Goal: Task Accomplishment & Management: Use online tool/utility

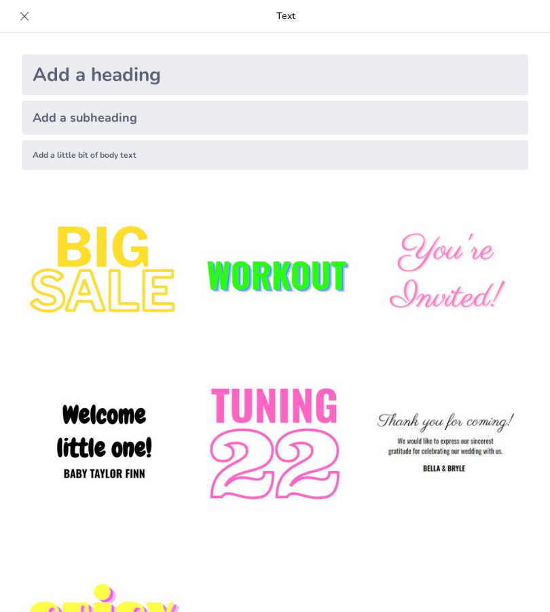
type input "Fundamentos del Voleibol de Playa en la Licenciatura de Educación Física"
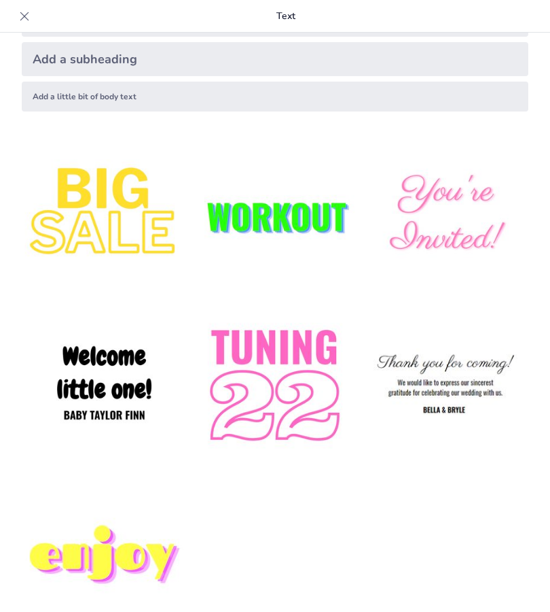
click at [99, 387] on img at bounding box center [104, 386] width 165 height 165
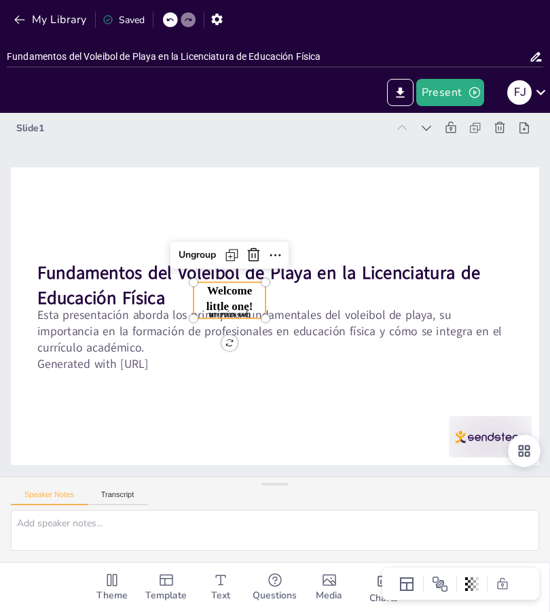
click at [429, 297] on p "Fundamentos del Voleibol de Playa en la Licenciatura de Educación Física" at bounding box center [275, 286] width 476 height 50
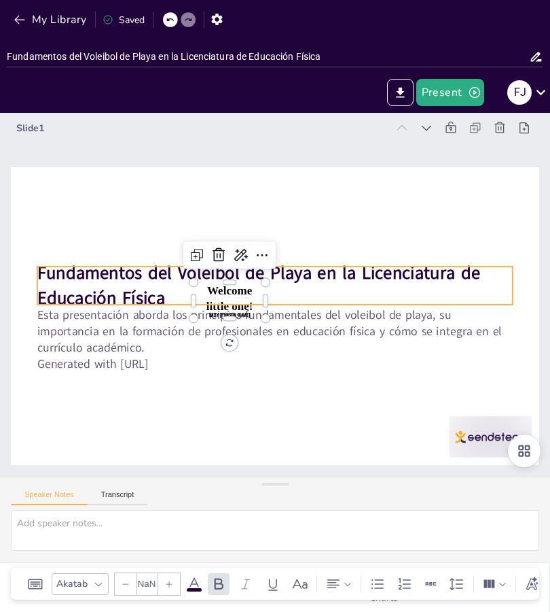
type input "48"
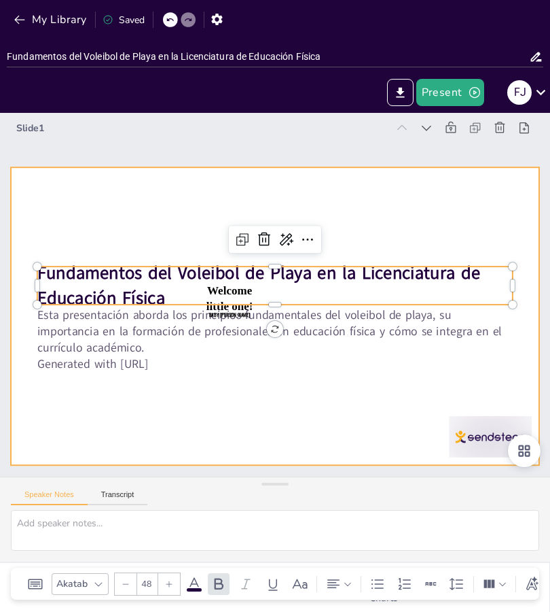
click at [298, 376] on div at bounding box center [275, 316] width 529 height 298
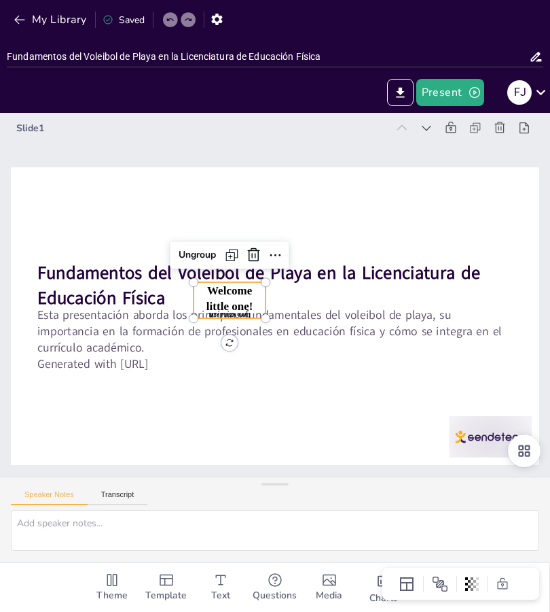
click at [222, 589] on span "Text" at bounding box center [220, 595] width 19 height 15
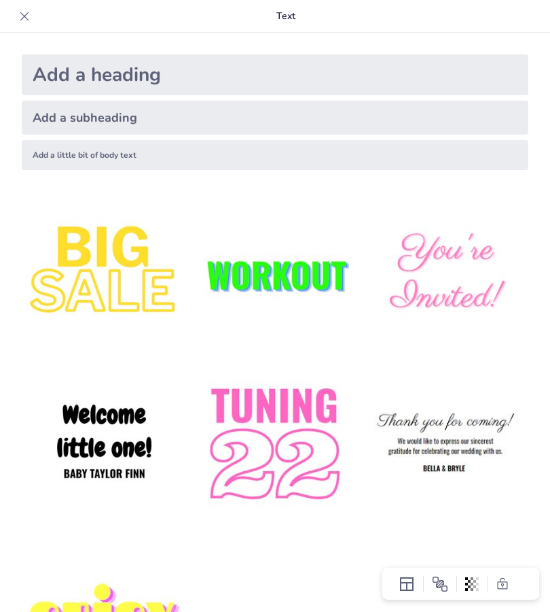
click at [75, 410] on img at bounding box center [104, 444] width 165 height 165
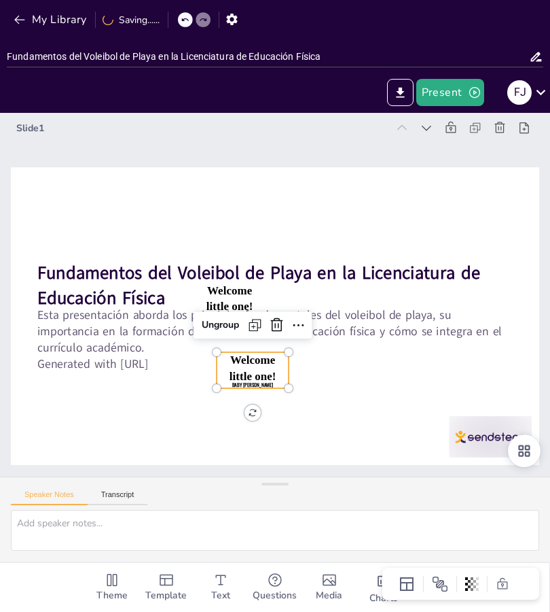
click at [270, 332] on icon at bounding box center [277, 325] width 16 height 16
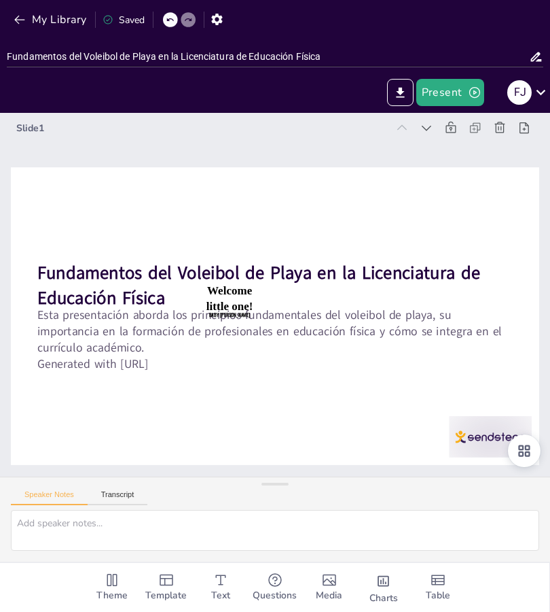
click at [401, 334] on p "Esta presentación aborda los principios fundamentales del voleibol de playa, su…" at bounding box center [275, 331] width 476 height 50
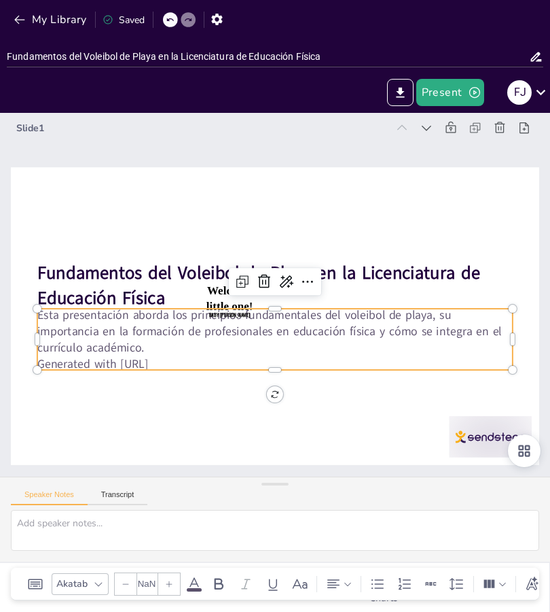
type input "32"
click at [321, 338] on p "Esta presentación aborda los principios fundamentales del voleibol de playa, su…" at bounding box center [275, 331] width 476 height 50
click at [309, 281] on icon at bounding box center [308, 281] width 16 height 16
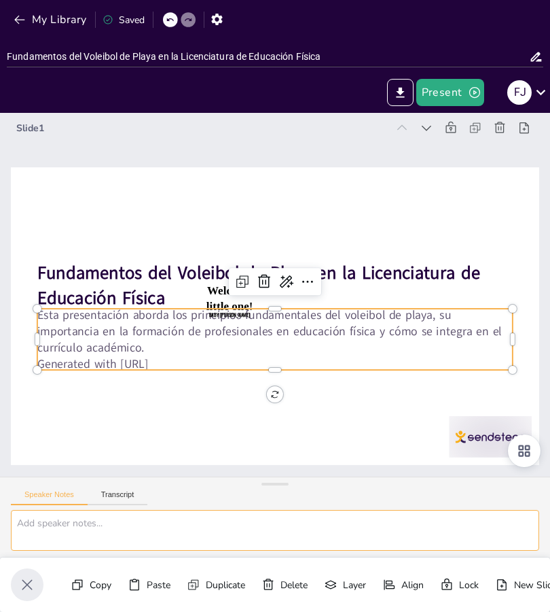
click at [47, 533] on textarea at bounding box center [275, 530] width 529 height 41
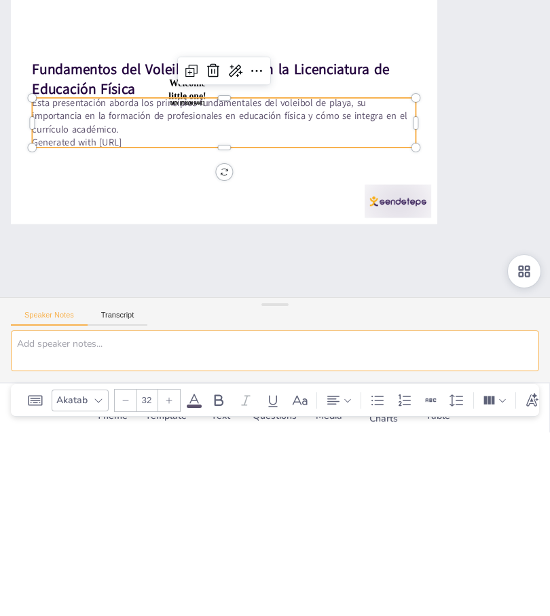
type textarea "K"
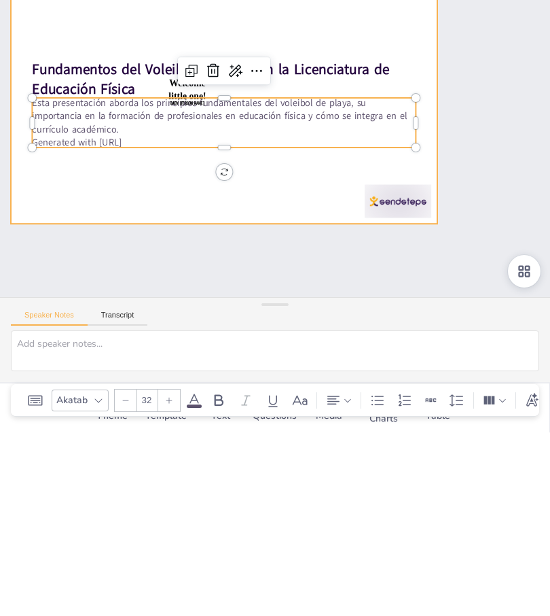
click at [57, 217] on div at bounding box center [224, 287] width 427 height 240
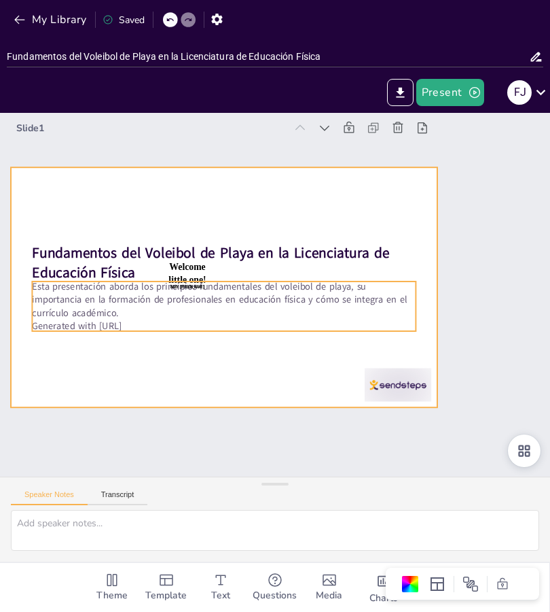
click at [63, 319] on p "Esta presentación aborda los principios fundamentales del voleibol de playa, su…" at bounding box center [224, 299] width 384 height 40
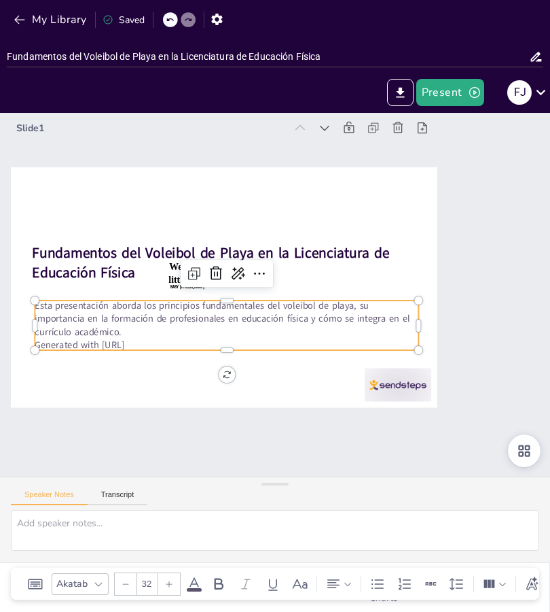
click at [235, 273] on icon at bounding box center [238, 273] width 16 height 16
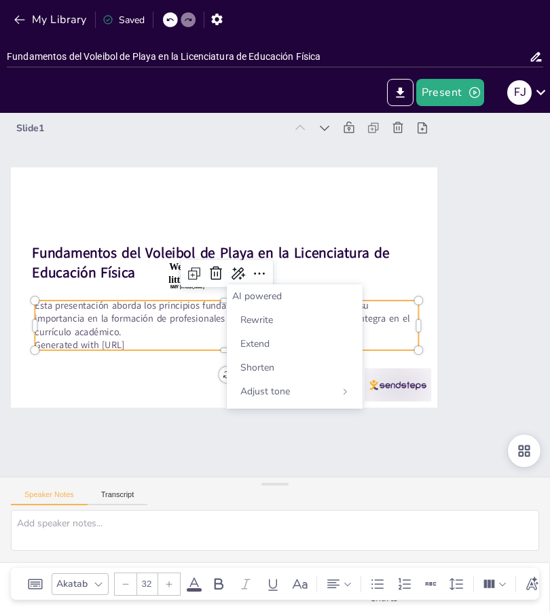
click at [491, 402] on div "Slide 1 Fundamentos del Voleibol de Playa en la Licenciatura de Educación Físic…" at bounding box center [275, 295] width 550 height 364
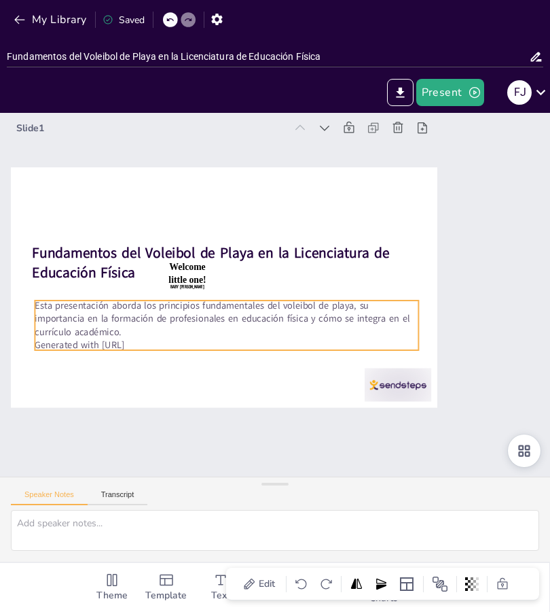
click at [267, 582] on span "Edit" at bounding box center [267, 583] width 22 height 13
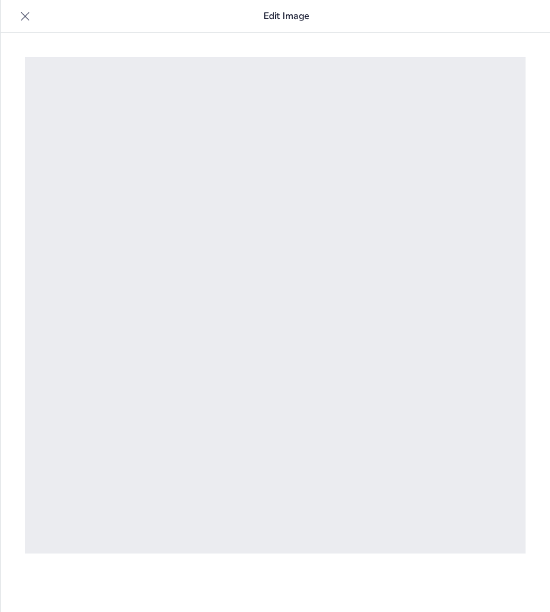
click at [88, 213] on div at bounding box center [275, 307] width 501 height 501
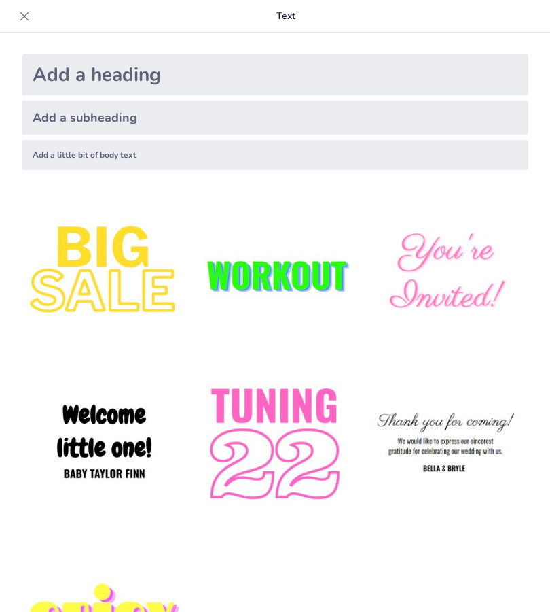
type input "Fundamentos del Voleibol de Playa en la Licenciatura de Educación Física"
click at [113, 444] on img at bounding box center [104, 444] width 165 height 165
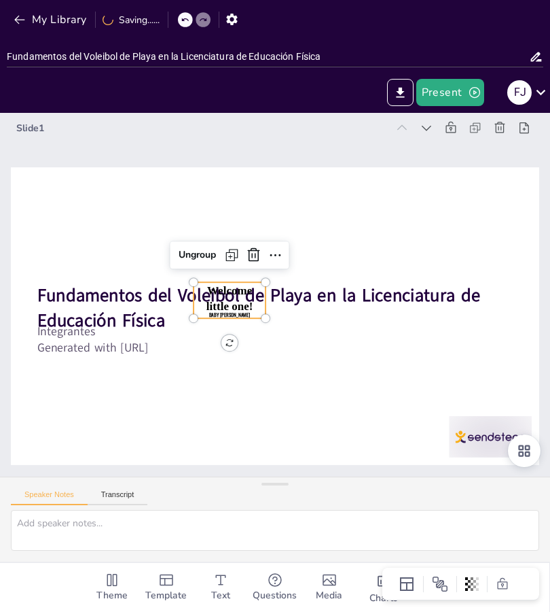
click at [338, 372] on div at bounding box center [271, 316] width 579 height 401
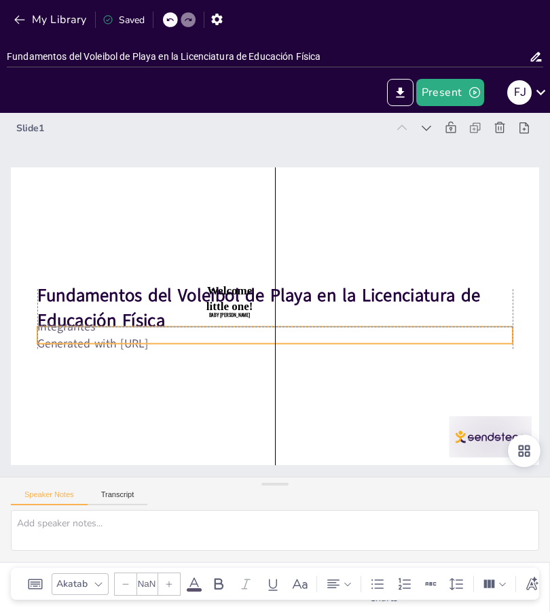
type input "32"
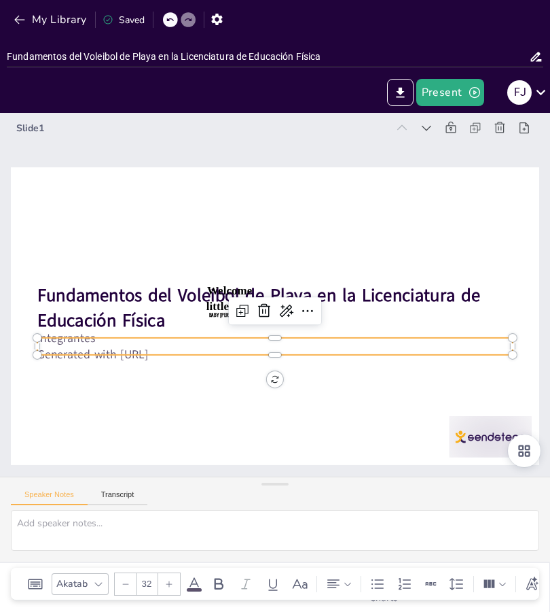
click at [192, 417] on div at bounding box center [268, 315] width 595 height 446
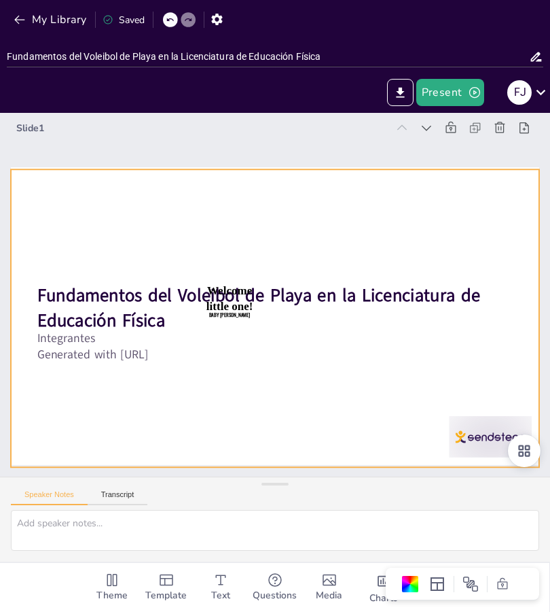
click at [225, 590] on span "Text" at bounding box center [220, 595] width 19 height 15
